Goal: Task Accomplishment & Management: Manage account settings

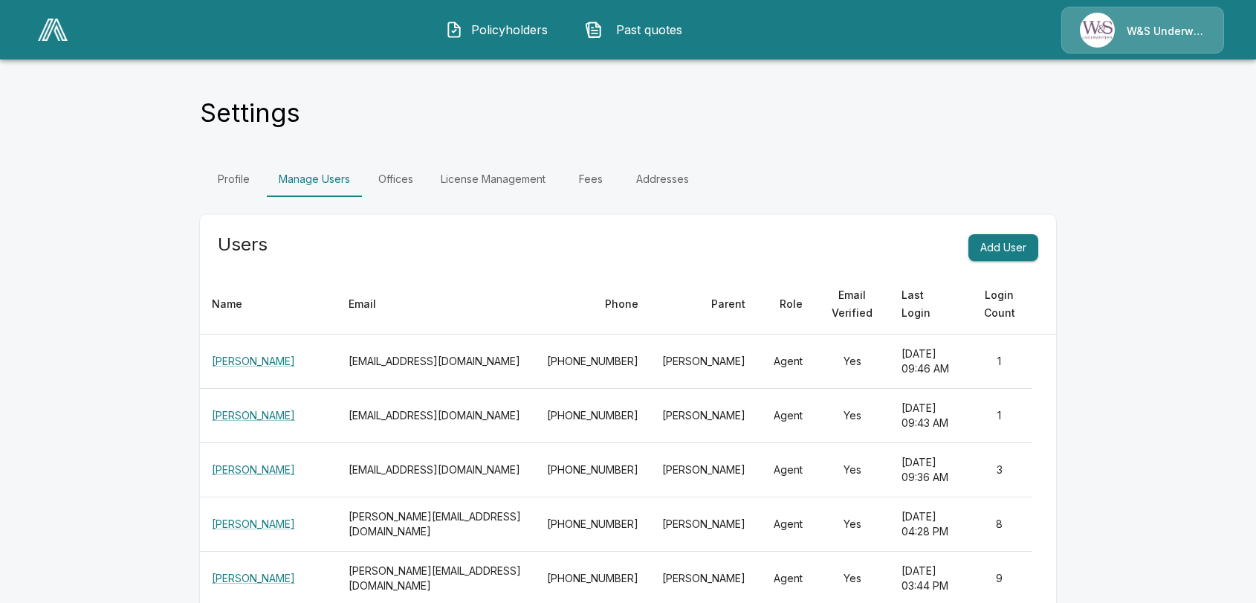
scroll to position [5316, 0]
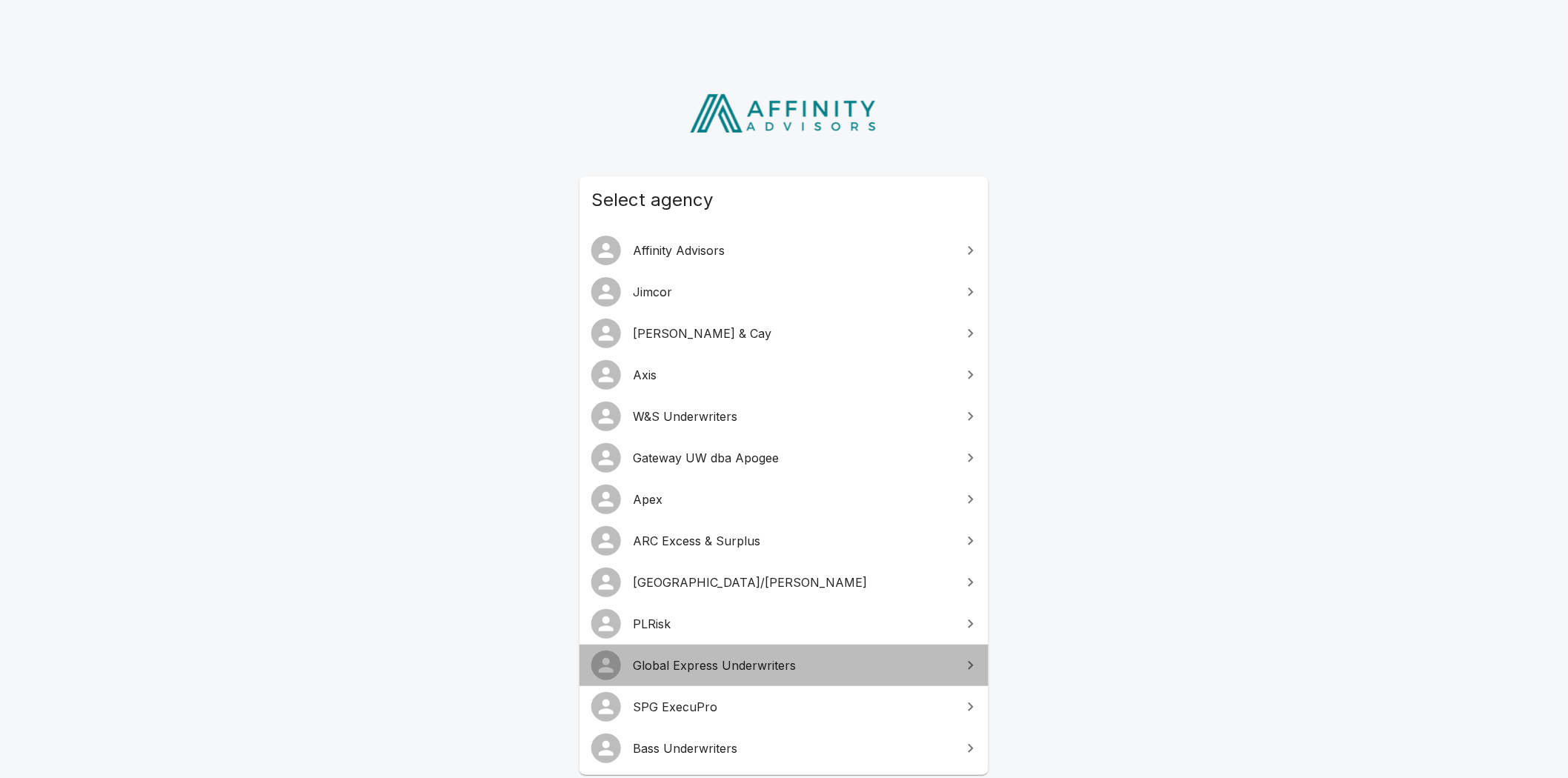
click at [713, 672] on span "Global Express Underwriters" at bounding box center [792, 666] width 320 height 18
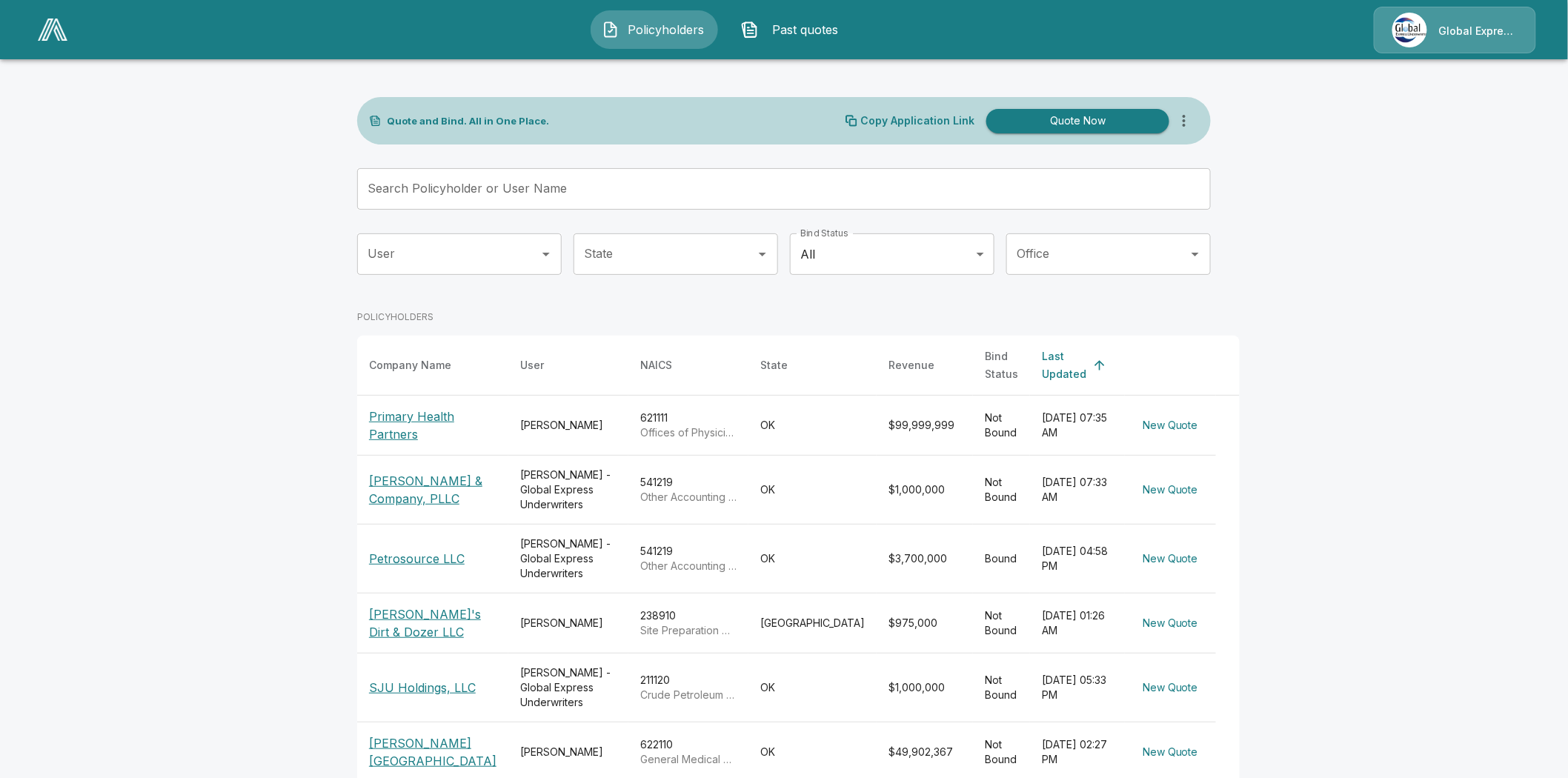
click at [1464, 19] on div "Global Express Underwriters" at bounding box center [1454, 30] width 162 height 47
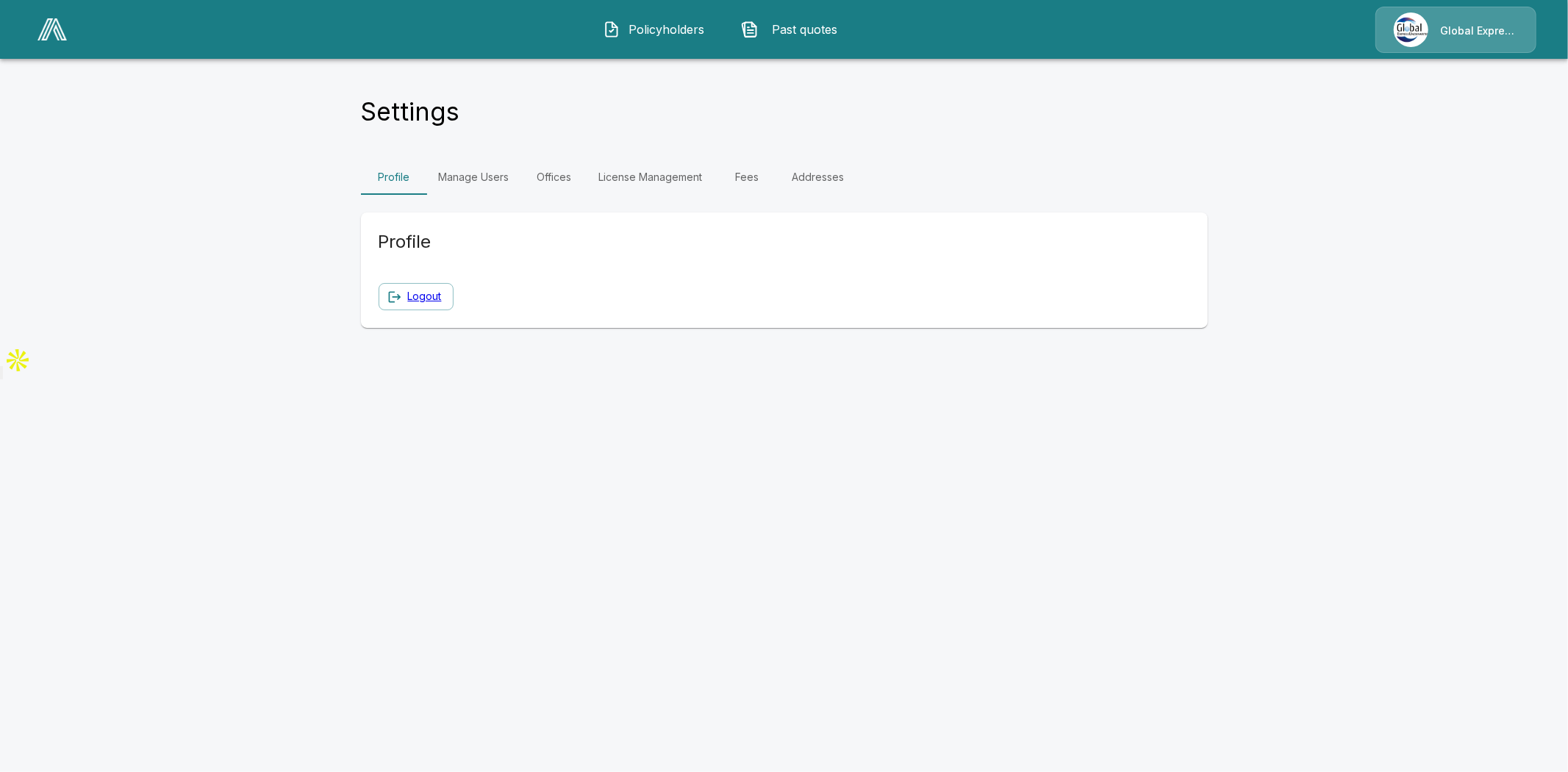
click at [489, 178] on link "Manage Users" at bounding box center [474, 177] width 94 height 36
